Goal: Use online tool/utility: Utilize a website feature to perform a specific function

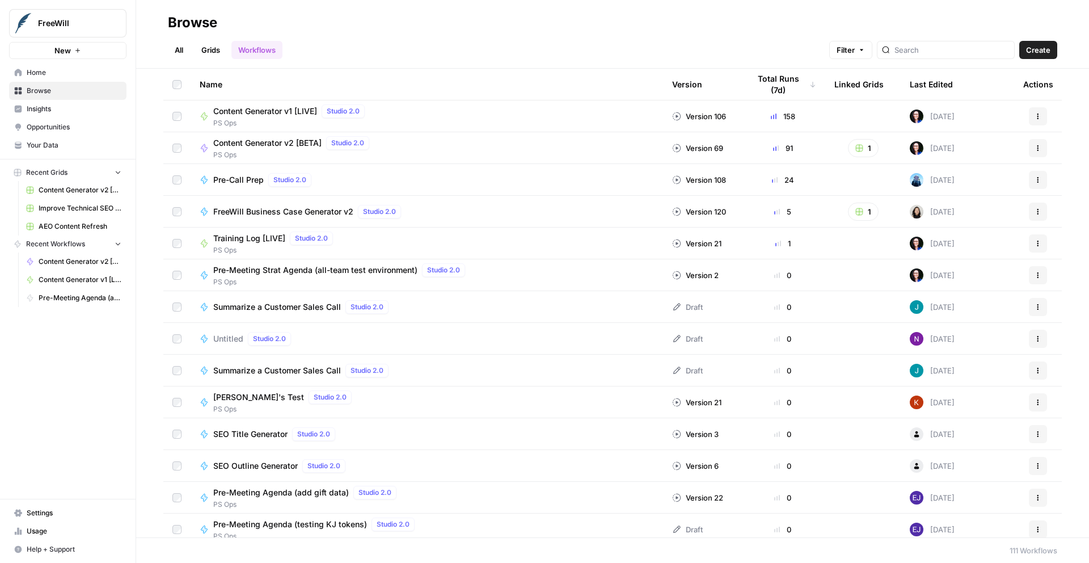
click at [298, 213] on span "FreeWill Business Case Generator v2" at bounding box center [283, 211] width 140 height 11
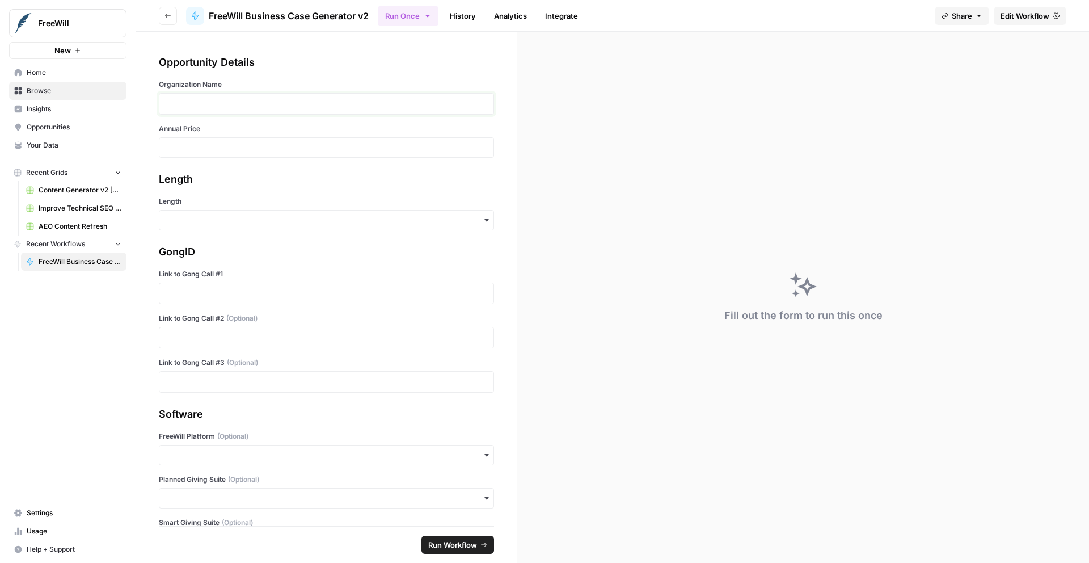
click at [217, 103] on p at bounding box center [326, 103] width 321 height 11
click at [212, 149] on input "Annual Price" at bounding box center [326, 147] width 321 height 10
type input "19600"
click at [216, 214] on input "Length" at bounding box center [326, 219] width 321 height 11
click at [213, 269] on div "Short" at bounding box center [326, 273] width 334 height 22
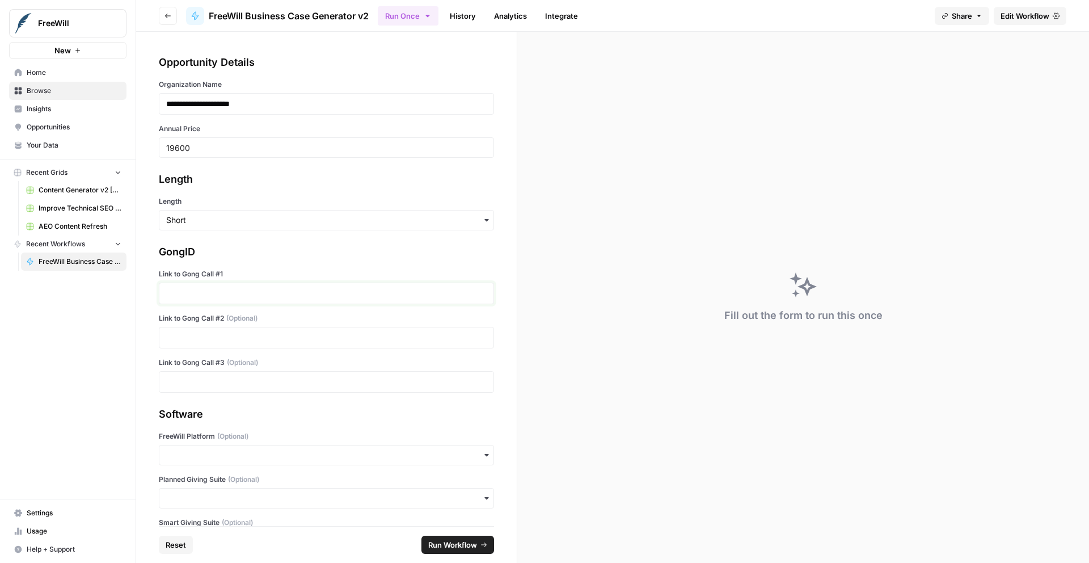
click at [211, 293] on p at bounding box center [326, 293] width 321 height 11
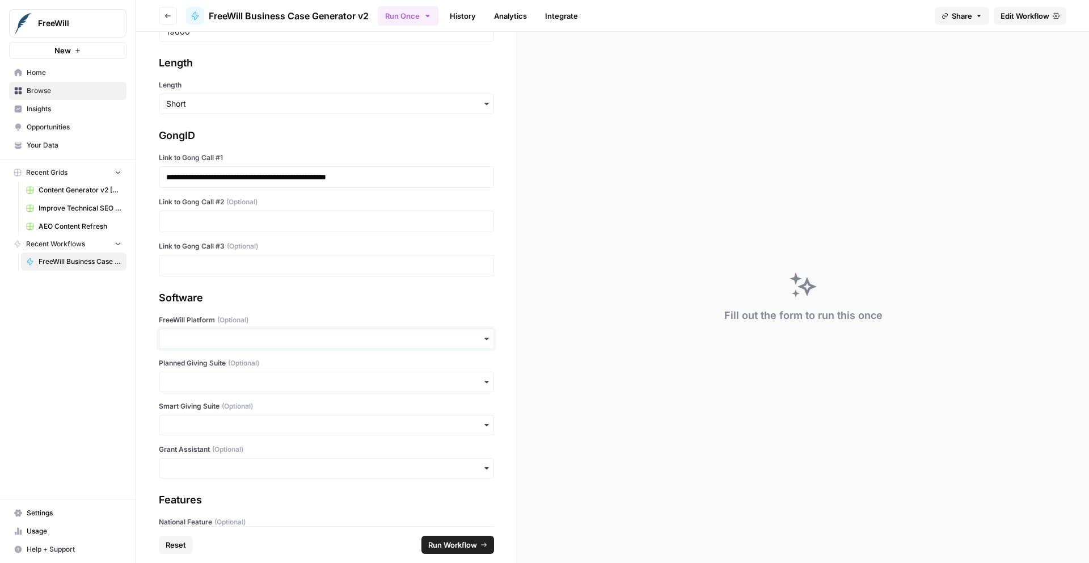
click at [222, 339] on input "FreeWill Platform (Optional)" at bounding box center [326, 338] width 321 height 11
click at [216, 369] on div "Yes" at bounding box center [326, 370] width 334 height 22
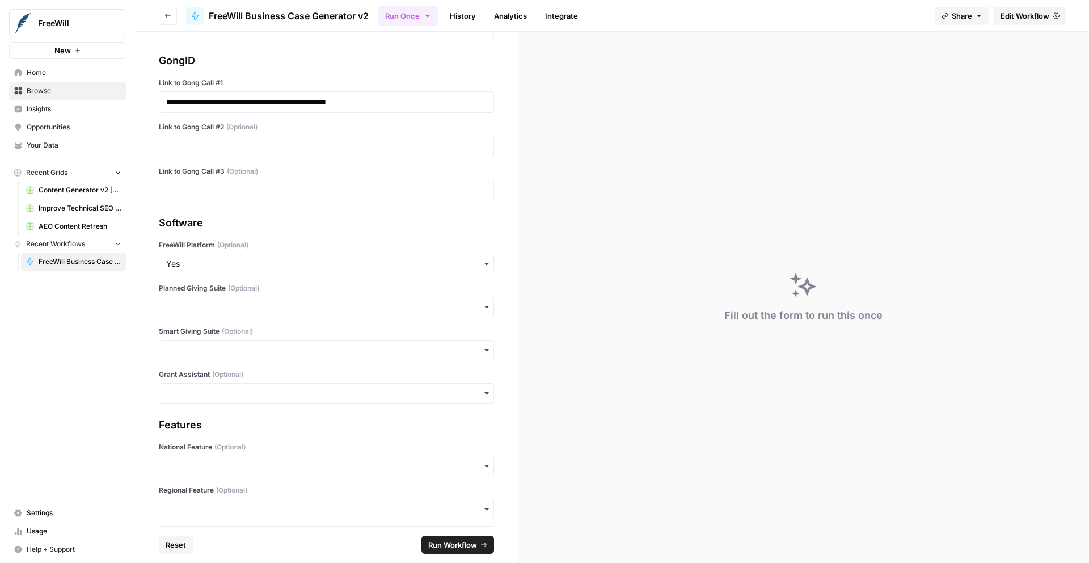
scroll to position [242, 0]
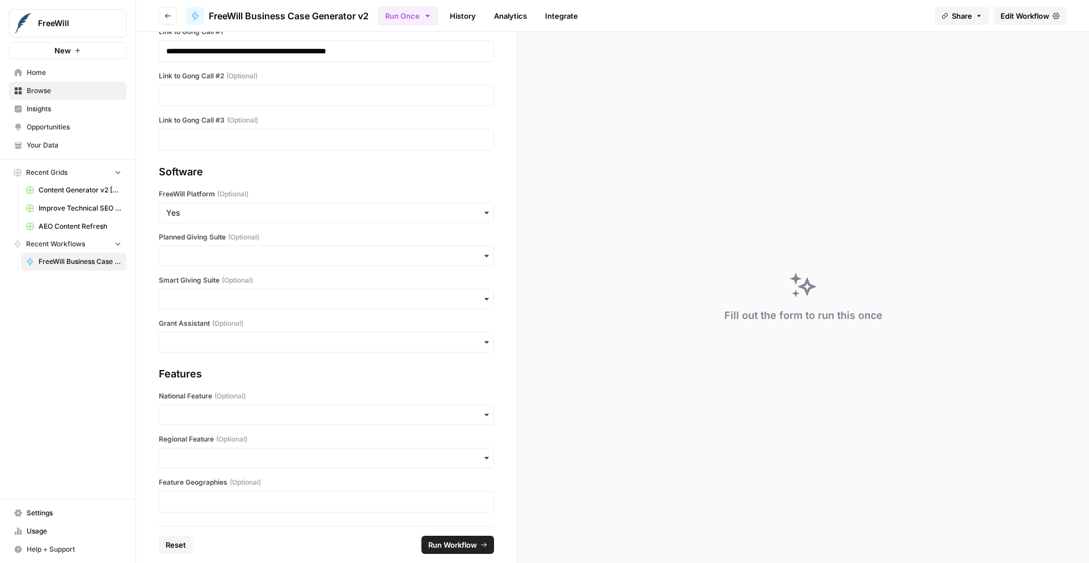
click at [456, 547] on span "Run Workflow" at bounding box center [452, 544] width 49 height 11
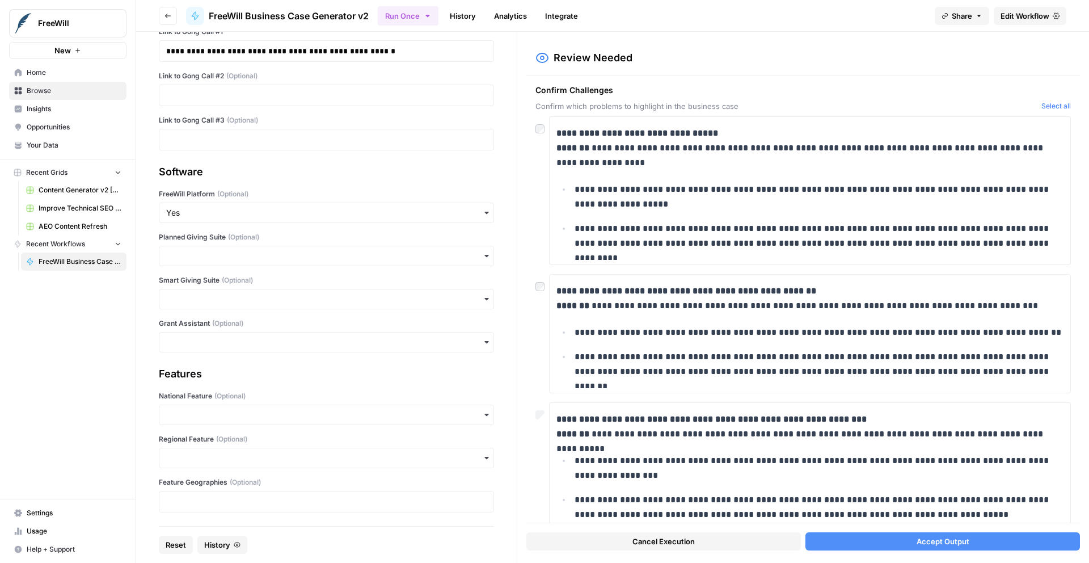
scroll to position [23, 0]
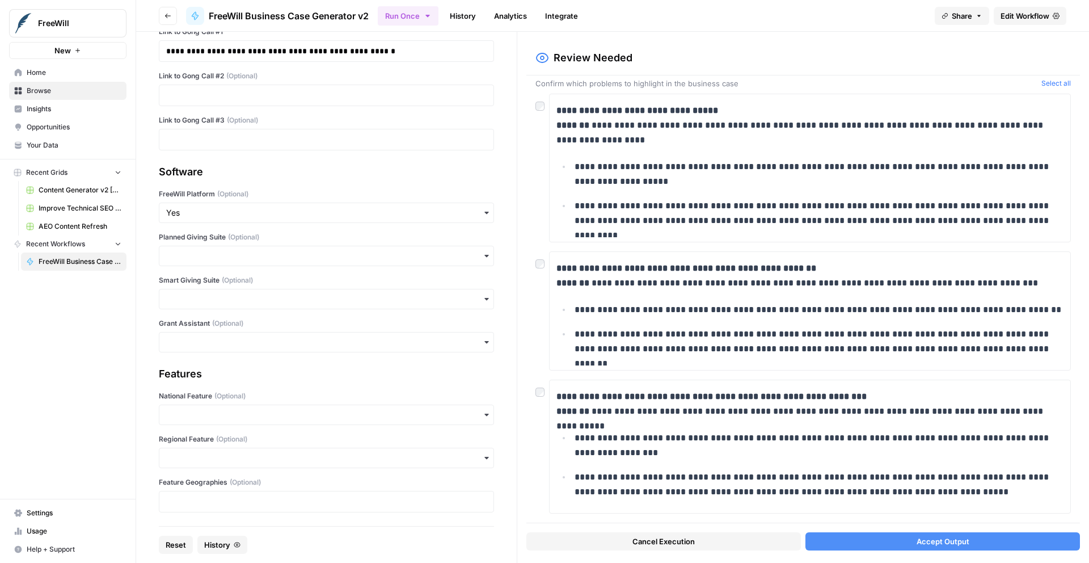
click at [884, 545] on button "Accept Output" at bounding box center [943, 541] width 275 height 18
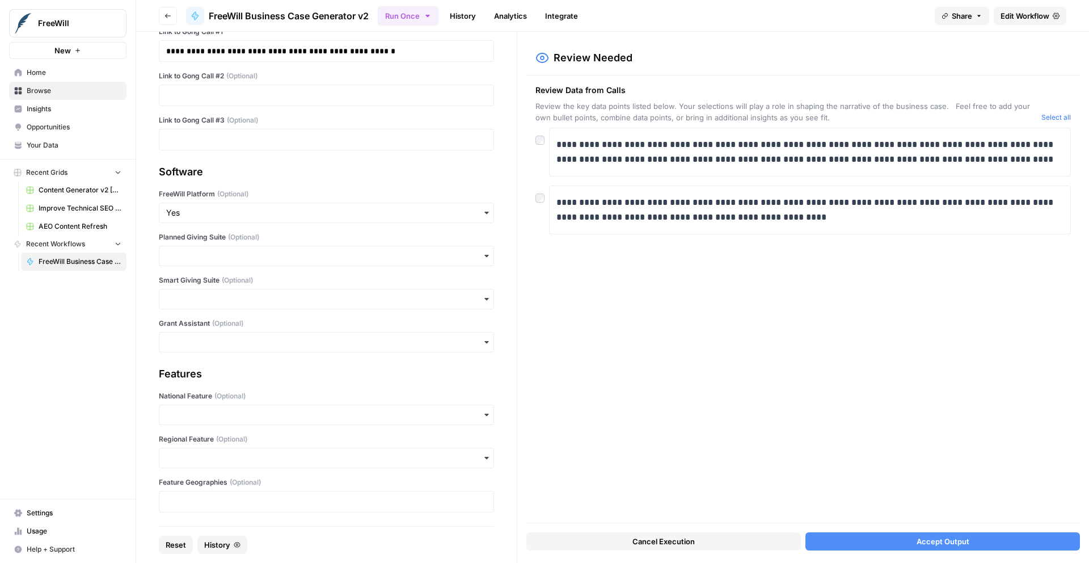
click at [925, 546] on span "Accept Output" at bounding box center [943, 541] width 53 height 11
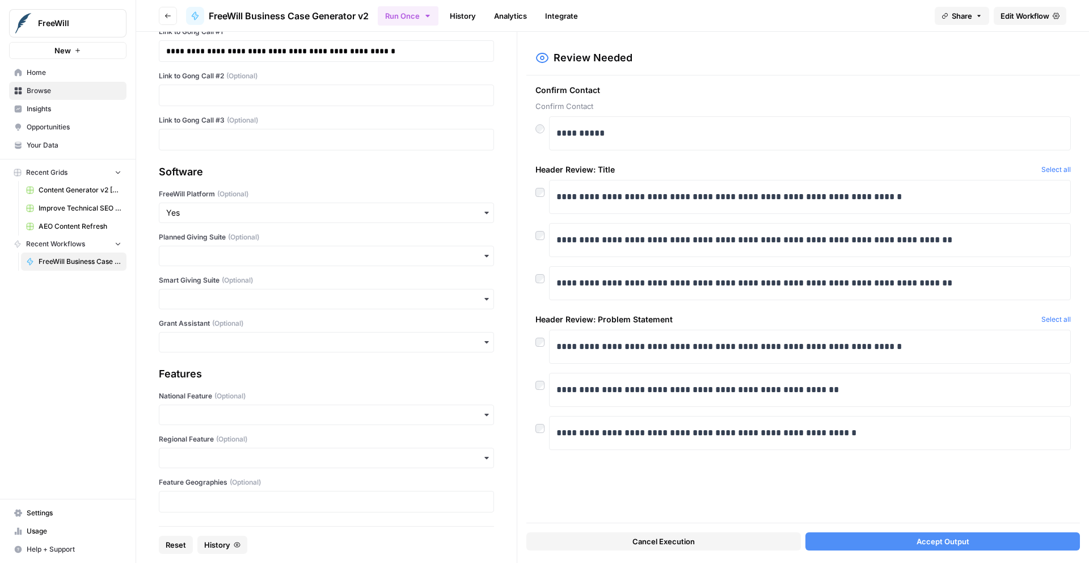
click at [978, 537] on button "Accept Output" at bounding box center [943, 541] width 275 height 18
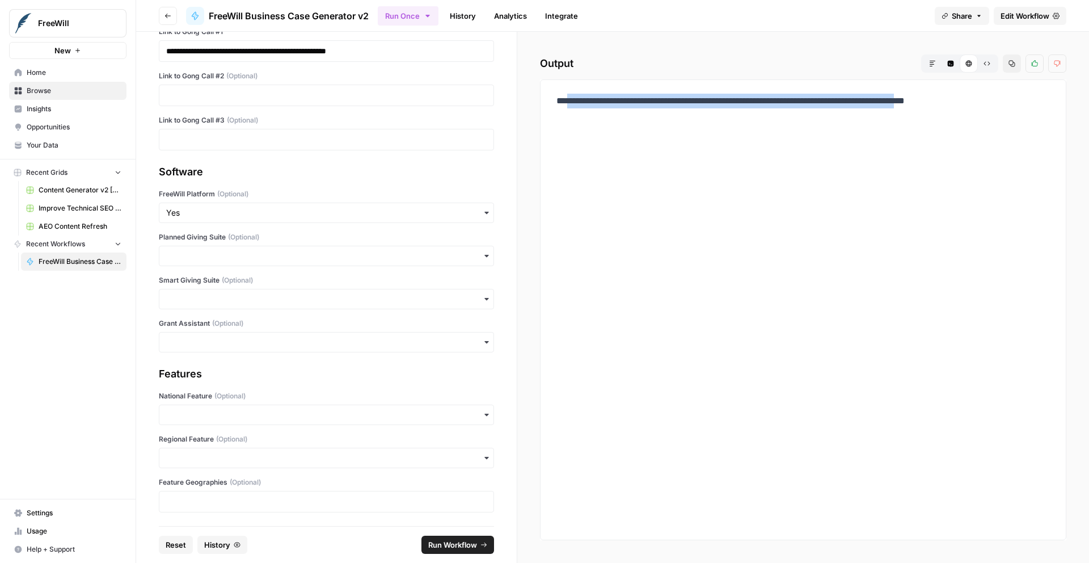
drag, startPoint x: 566, startPoint y: 100, endPoint x: 985, endPoint y: 100, distance: 419.2
click at [985, 100] on p "**********" at bounding box center [804, 101] width 494 height 15
copy p "**********"
